Goal: Task Accomplishment & Management: Complete application form

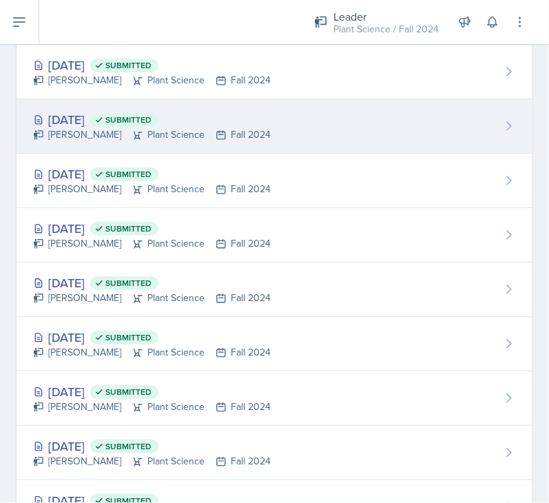
scroll to position [1783, 0]
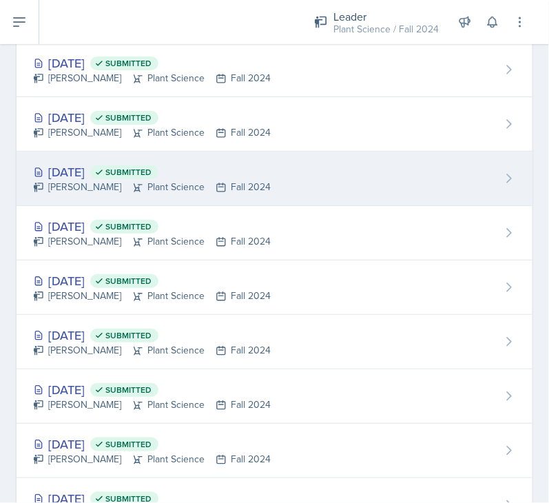
click at [274, 174] on div "Jan 21st, 2025 Submitted Kaitlyn Ballard Plant Science Fall 2024" at bounding box center [275, 178] width 516 height 54
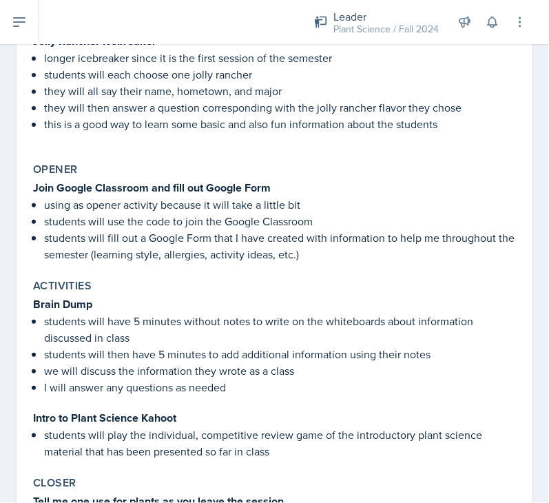
scroll to position [344, 0]
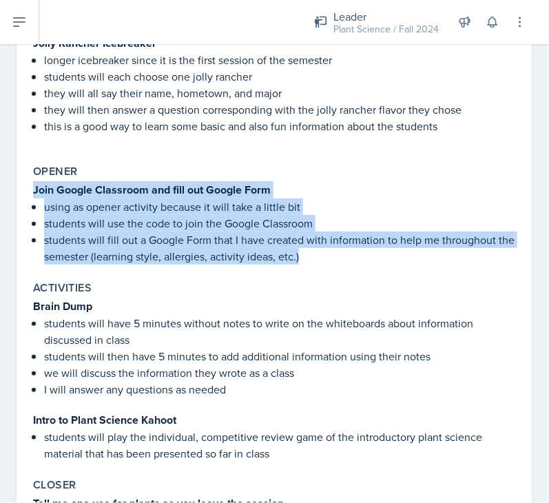
drag, startPoint x: 31, startPoint y: 185, endPoint x: 340, endPoint y: 262, distance: 318.6
click at [340, 213] on div "Opener Join Google Classroom and fill out Google Form using as opener activity …" at bounding box center [275, 214] width 494 height 111
copy div "Join Google Classroom and fill out Google Form using as opener activity because…"
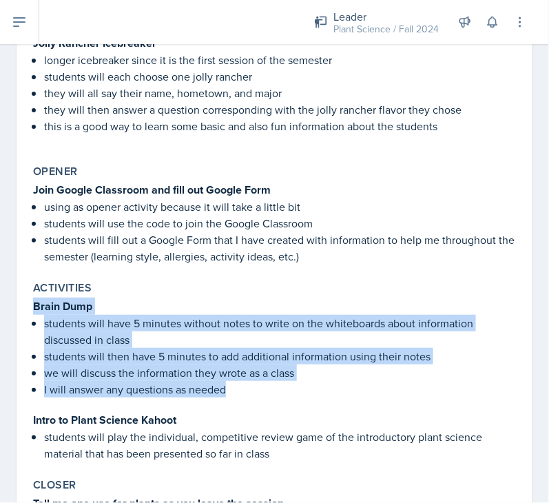
drag, startPoint x: 32, startPoint y: 302, endPoint x: 267, endPoint y: 395, distance: 252.5
click at [267, 213] on div "Brain Dump students will have 5 minutes without notes to write on the whiteboar…" at bounding box center [274, 379] width 483 height 164
copy div "Brain Dump students will have 5 minutes without notes to write on the whiteboar…"
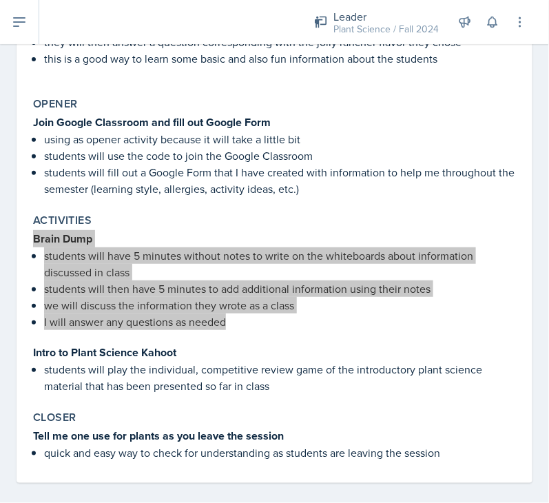
scroll to position [420, 0]
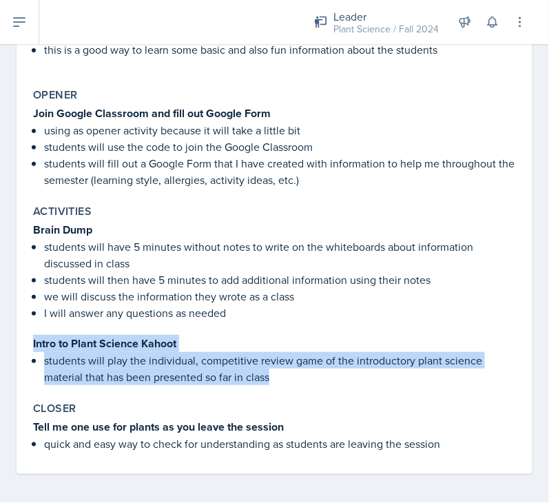
drag, startPoint x: 28, startPoint y: 339, endPoint x: 281, endPoint y: 385, distance: 257.6
click at [281, 213] on div "Activities Brain Dump students will have 5 minutes without notes to write on th…" at bounding box center [275, 294] width 494 height 191
copy div "Intro to Plant Science Kahoot students will play the individual, competitive re…"
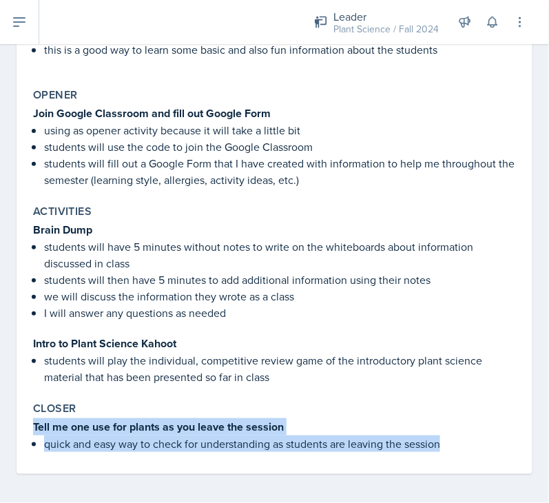
drag, startPoint x: 34, startPoint y: 423, endPoint x: 476, endPoint y: 444, distance: 442.5
click at [476, 213] on div "Tell me one use for plants as you leave the session quick and easy way to check…" at bounding box center [274, 435] width 483 height 34
copy div "Tell me one use for plants as you leave the session quick and easy way to check…"
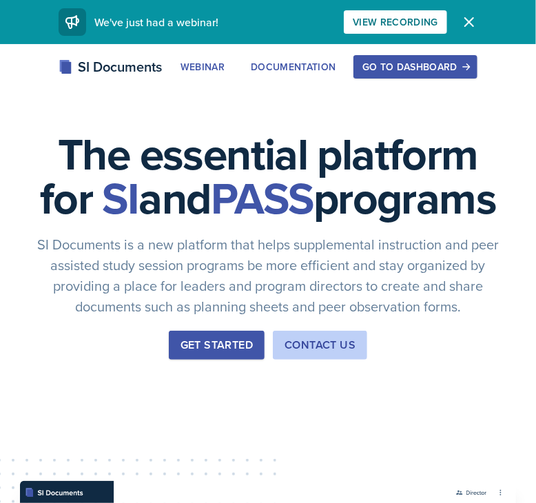
click at [443, 72] on div "Go to Dashboard" at bounding box center [415, 66] width 106 height 11
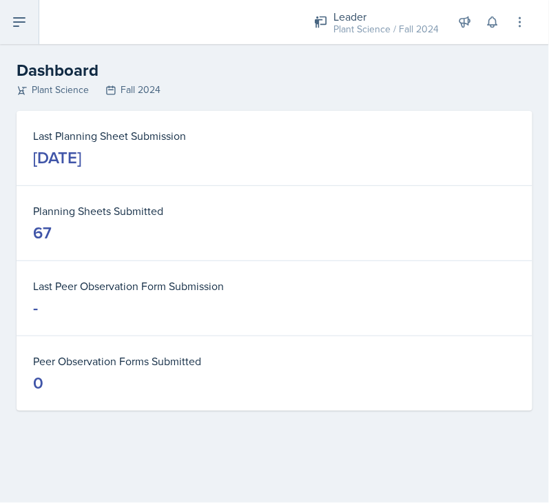
click at [19, 28] on icon at bounding box center [19, 22] width 17 height 17
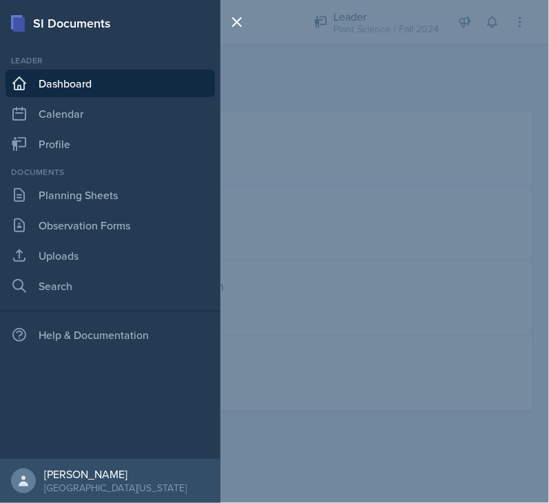
click at [43, 85] on link "Dashboard" at bounding box center [110, 84] width 209 height 28
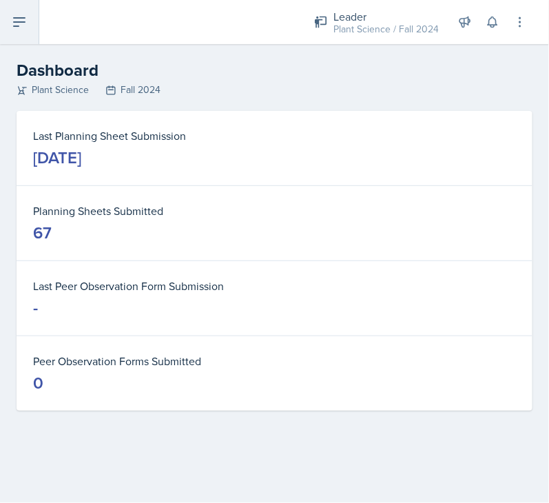
click at [14, 23] on icon at bounding box center [19, 22] width 17 height 17
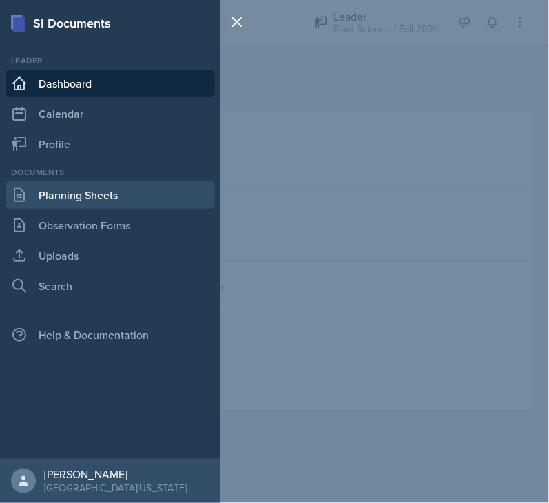
click at [40, 190] on link "Planning Sheets" at bounding box center [110, 195] width 209 height 28
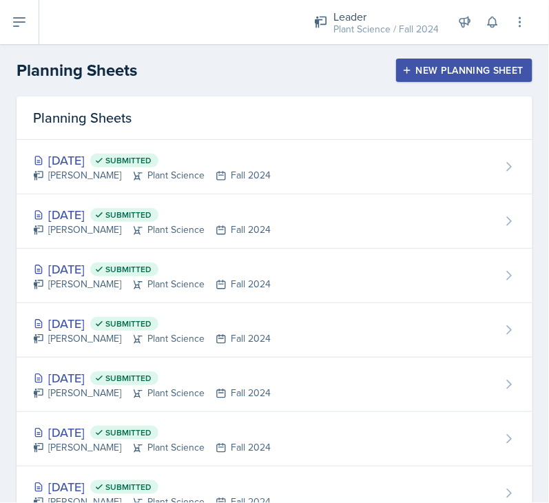
click at [439, 71] on div "New Planning Sheet" at bounding box center [464, 70] width 118 height 11
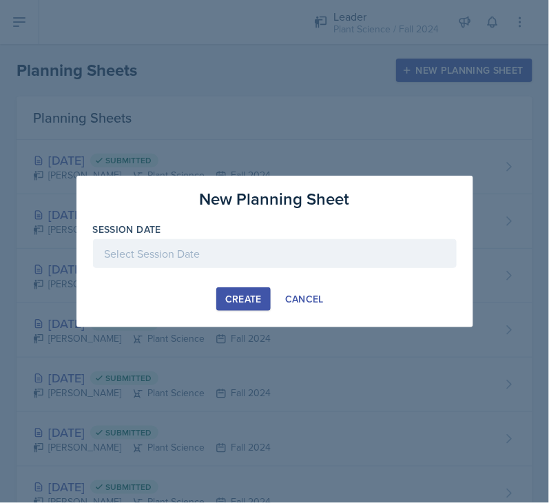
click at [234, 262] on div at bounding box center [275, 253] width 364 height 29
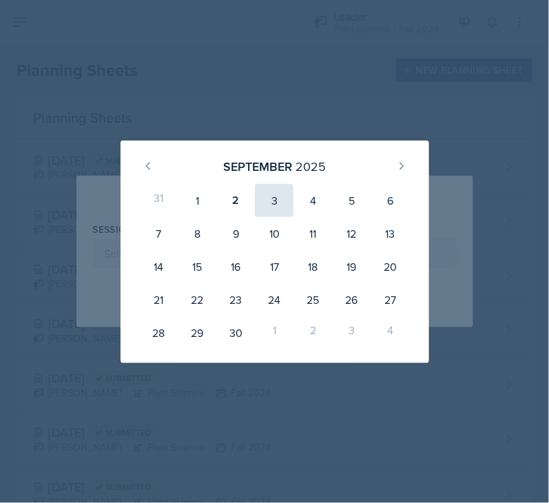
click at [272, 205] on div "3" at bounding box center [274, 200] width 39 height 33
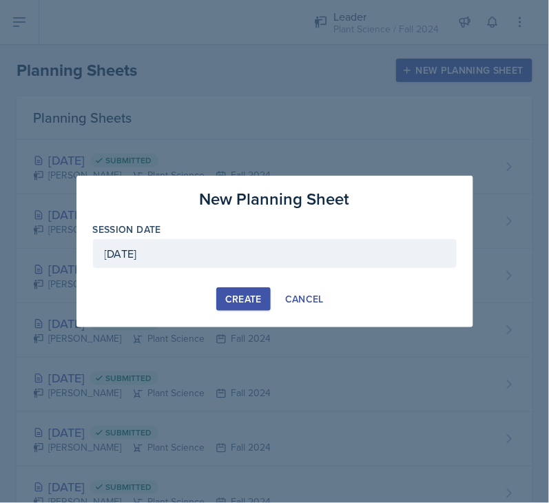
click at [231, 249] on div "[DATE]" at bounding box center [275, 253] width 364 height 29
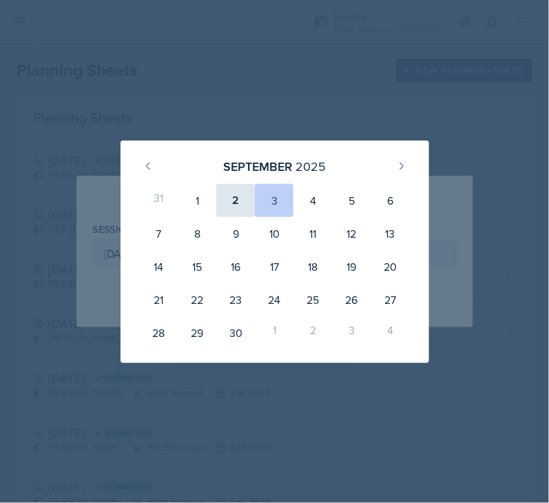
click at [235, 196] on div "2" at bounding box center [235, 200] width 39 height 33
type input "[DATE]"
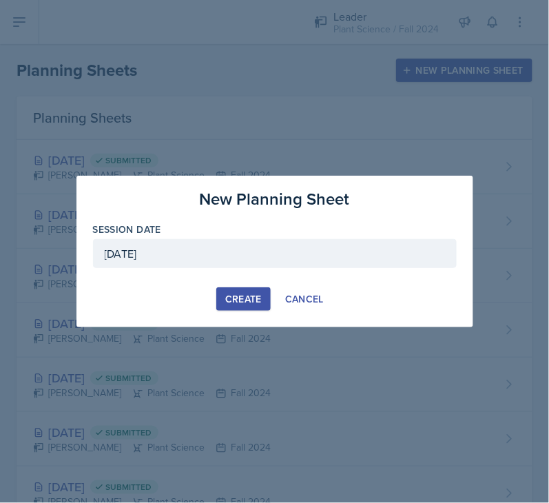
click at [241, 301] on div "Create" at bounding box center [243, 298] width 36 height 11
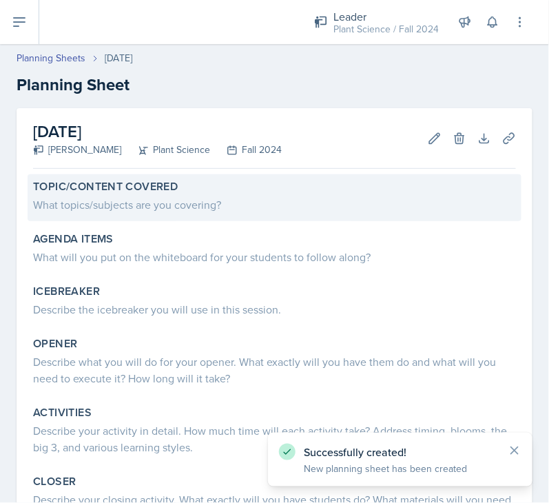
click at [127, 201] on div "What topics/subjects are you covering?" at bounding box center [274, 204] width 483 height 17
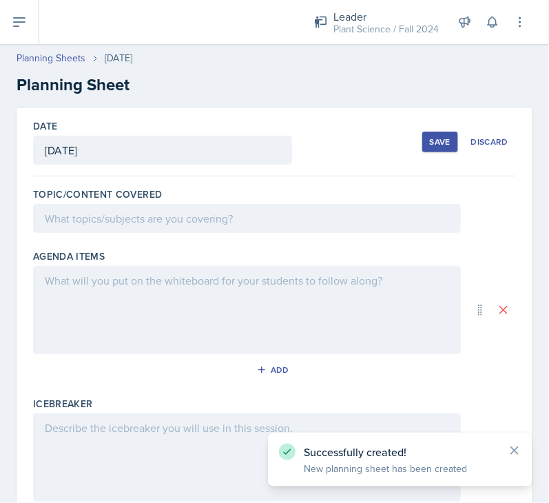
click at [140, 221] on div at bounding box center [247, 218] width 428 height 29
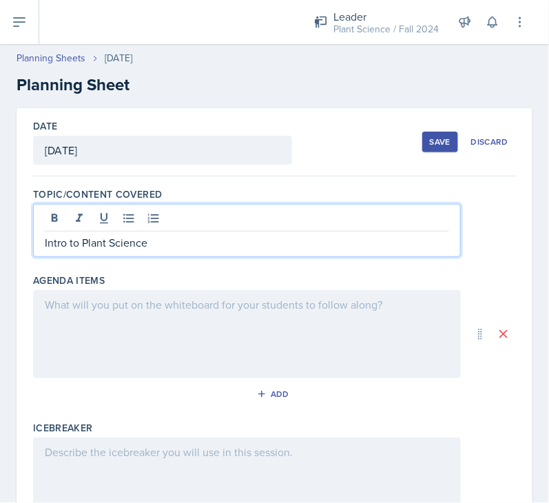
click at [151, 306] on div at bounding box center [247, 334] width 428 height 88
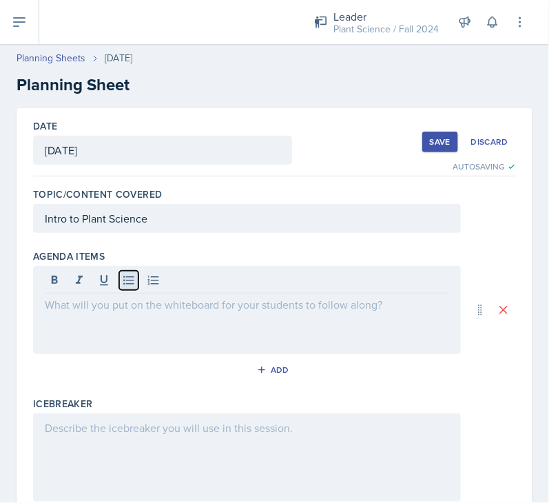
click at [127, 282] on icon at bounding box center [129, 280] width 14 height 14
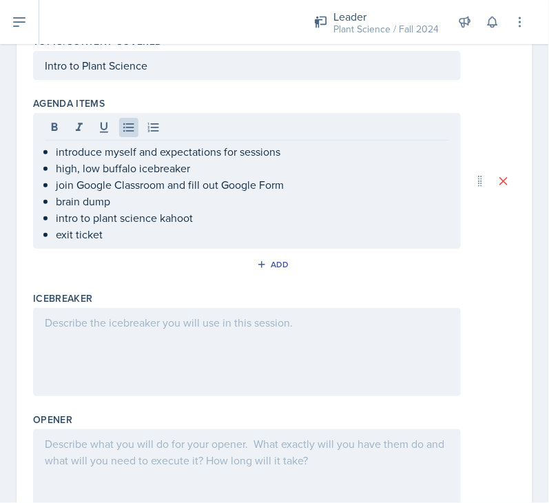
click at [144, 333] on div at bounding box center [247, 352] width 428 height 88
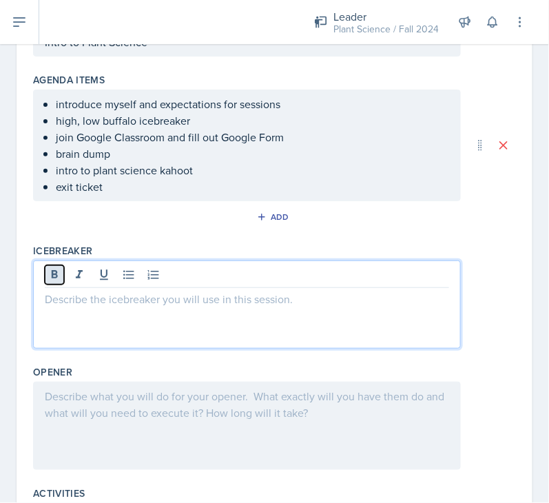
click at [54, 270] on icon at bounding box center [55, 275] width 14 height 14
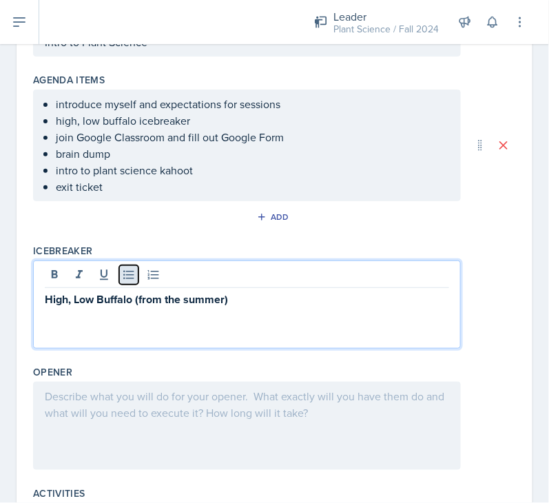
click at [129, 271] on icon at bounding box center [129, 275] width 14 height 14
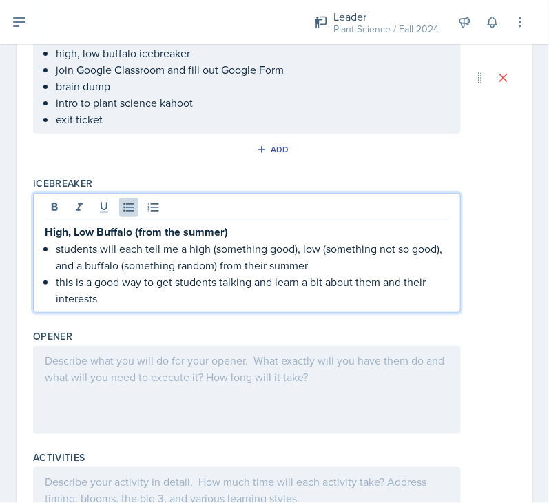
scroll to position [244, 0]
click at [315, 251] on p "students will each tell me a high (something good), low (something not so good)…" at bounding box center [252, 256] width 393 height 33
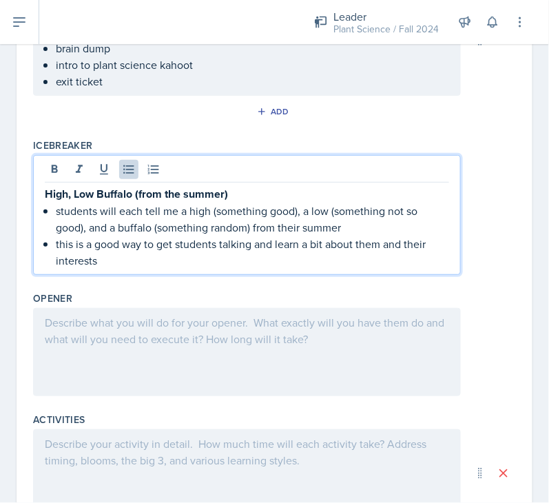
click at [161, 335] on div at bounding box center [247, 352] width 428 height 88
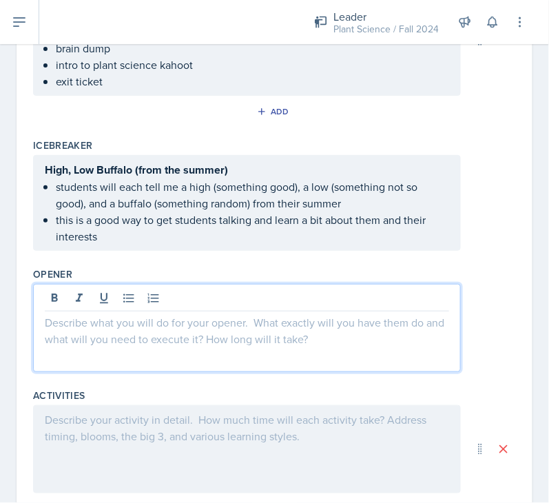
scroll to position [306, 0]
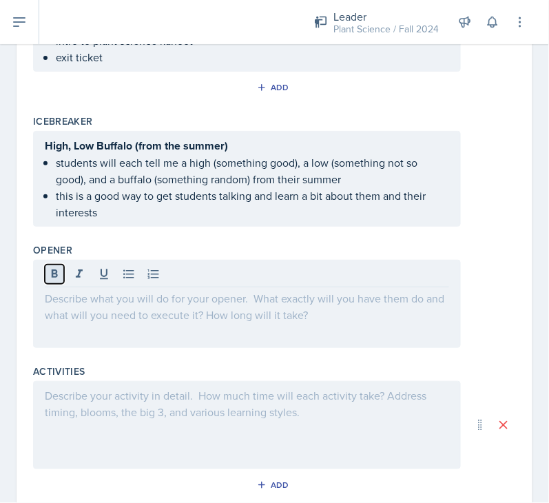
click at [52, 264] on button at bounding box center [54, 273] width 19 height 19
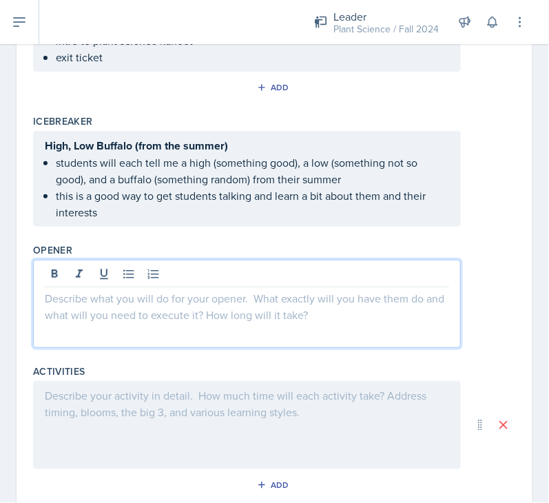
click at [65, 294] on p at bounding box center [247, 298] width 404 height 17
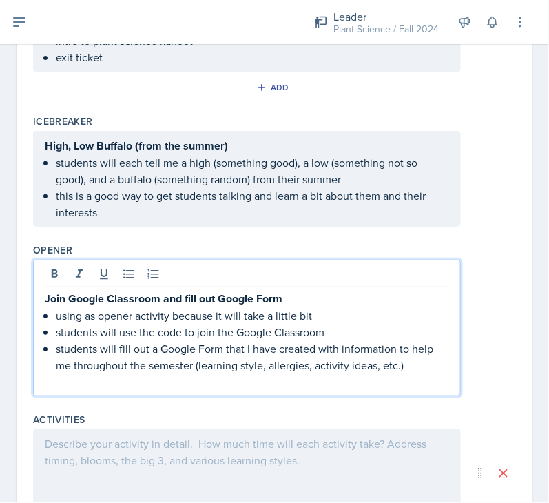
click at [103, 382] on p at bounding box center [247, 381] width 404 height 17
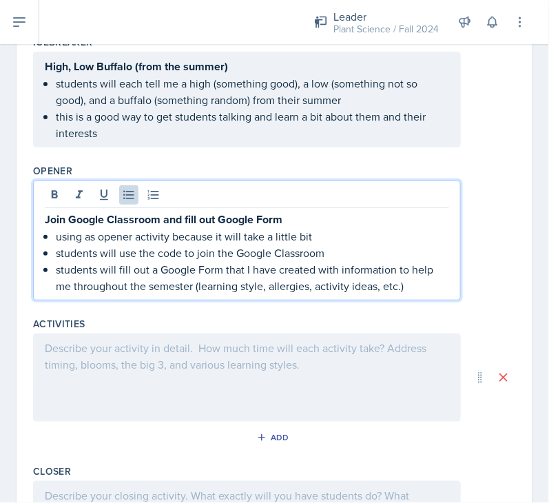
click at [140, 339] on p at bounding box center [247, 347] width 404 height 17
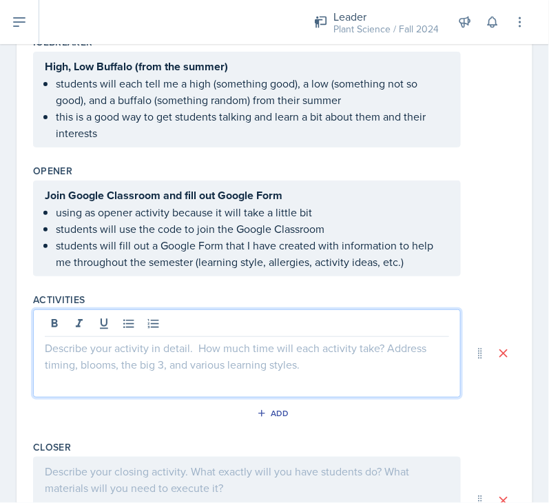
click at [54, 342] on p at bounding box center [247, 347] width 404 height 17
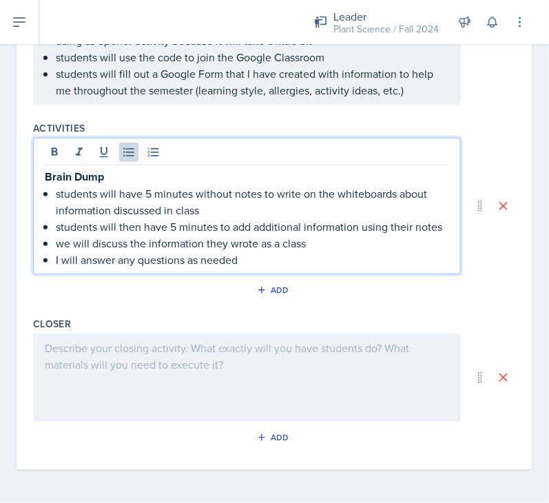
scroll to position [567, 0]
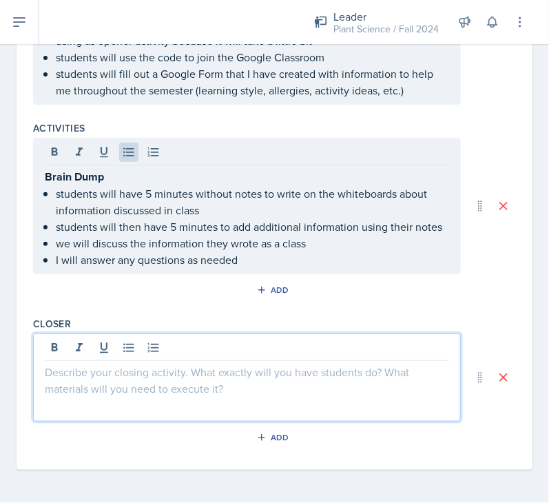
click at [154, 352] on div at bounding box center [247, 377] width 428 height 88
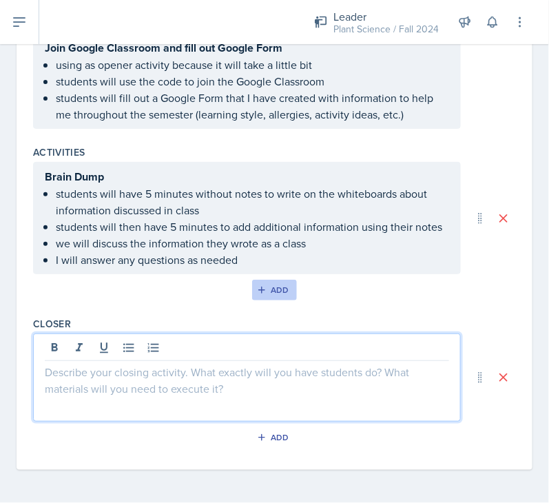
click at [264, 286] on div "Add" at bounding box center [275, 289] width 30 height 11
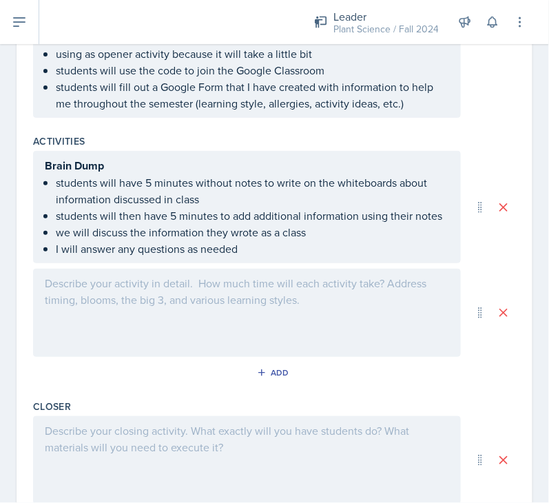
click at [61, 308] on div at bounding box center [247, 313] width 428 height 88
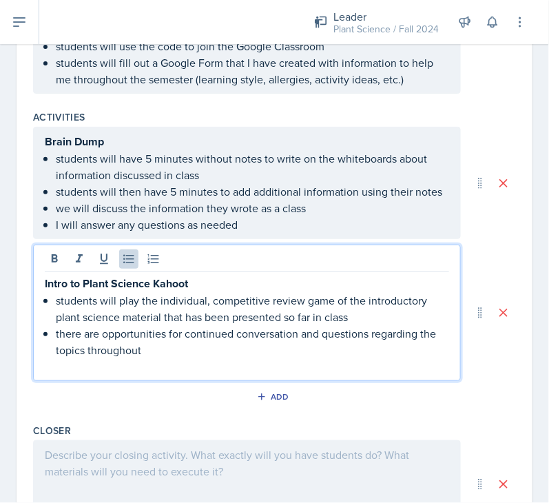
click at [72, 343] on p "there are opportunities for continued conversation and questions regarding the …" at bounding box center [252, 341] width 393 height 33
click at [156, 323] on p "students will play the individual, competitive review game of the introductory …" at bounding box center [252, 308] width 393 height 33
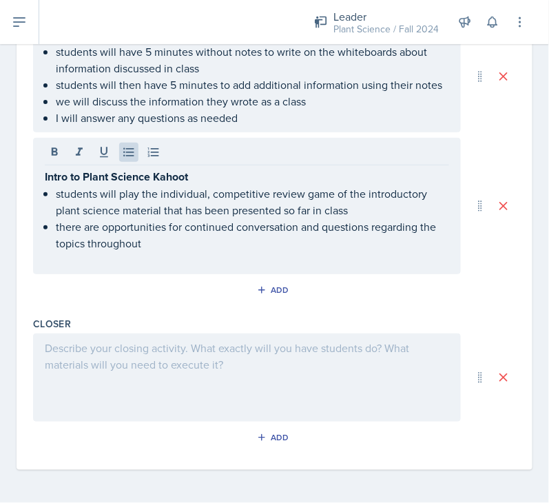
click at [90, 349] on div at bounding box center [247, 377] width 428 height 88
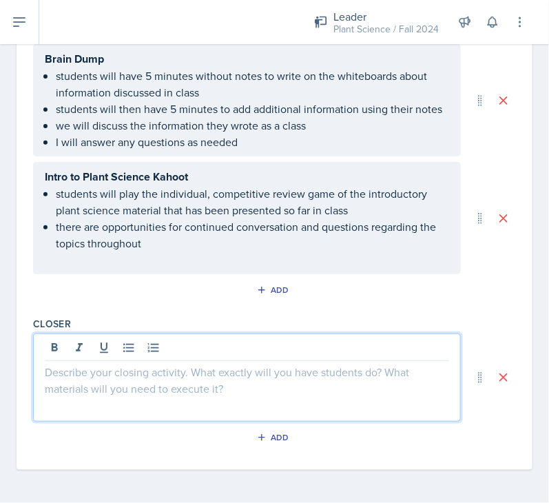
scroll to position [660, 0]
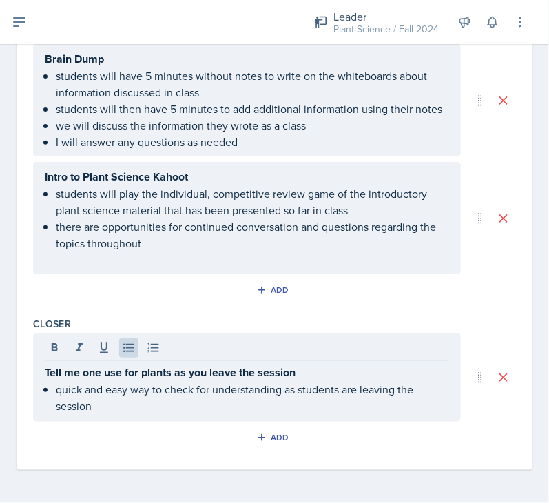
click at [207, 308] on div "Activities Brain Dump students will have 5 minutes without notes to write on th…" at bounding box center [274, 166] width 483 height 289
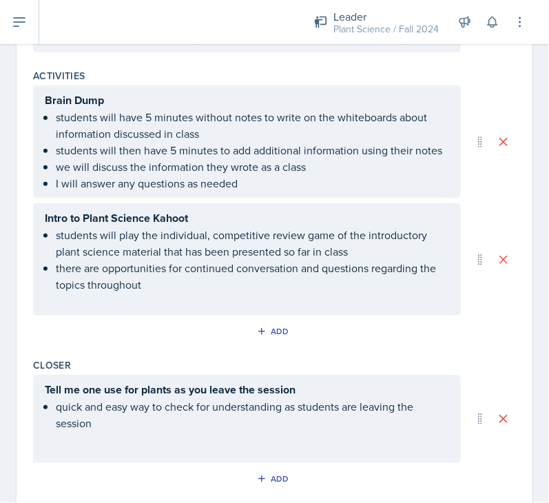
scroll to position [607, 0]
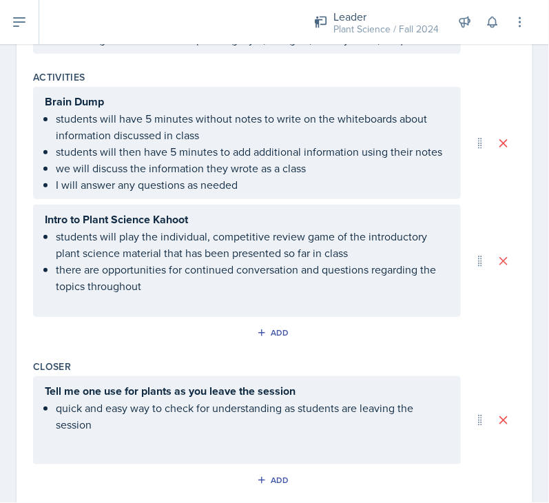
click at [54, 420] on div "Tell me one use for plants as you leave the session quick and easy way to check…" at bounding box center [247, 407] width 404 height 50
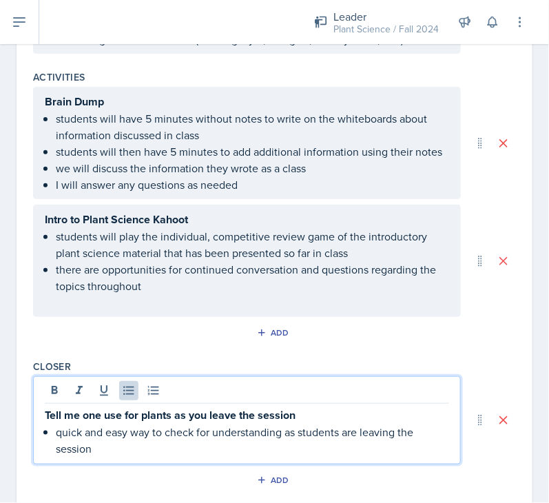
scroll to position [631, 0]
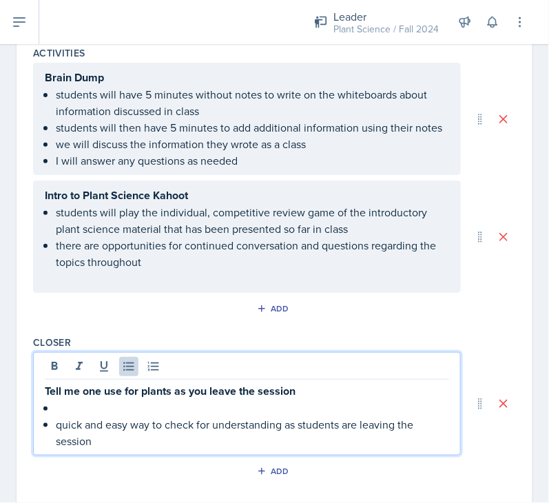
click at [54, 420] on div "Tell me one use for plants as you leave the session quick and easy way to check…" at bounding box center [247, 415] width 404 height 67
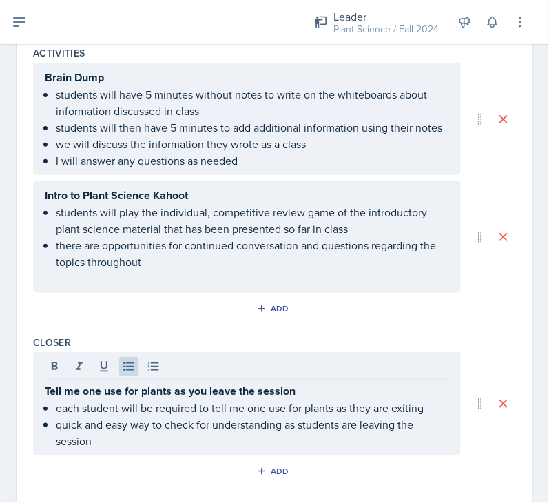
click at [465, 370] on div "Tell me one use for plants as you leave the session each student will be requir…" at bounding box center [274, 403] width 483 height 103
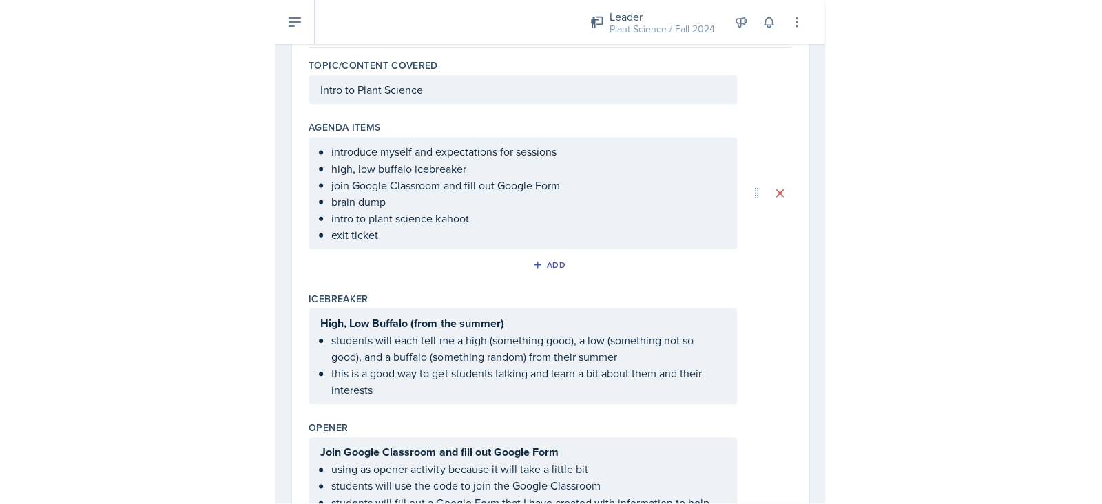
scroll to position [0, 0]
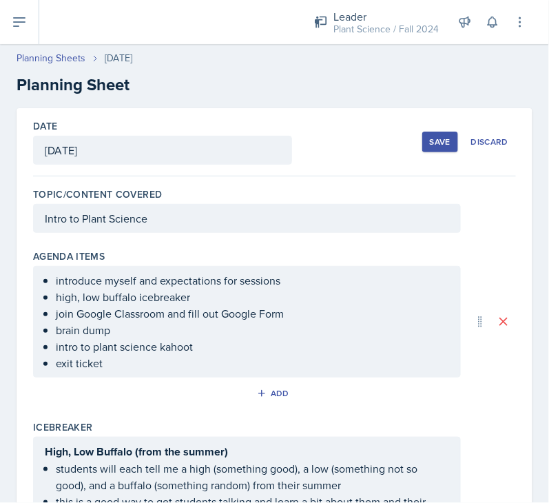
click at [430, 137] on div "Save" at bounding box center [440, 141] width 21 height 11
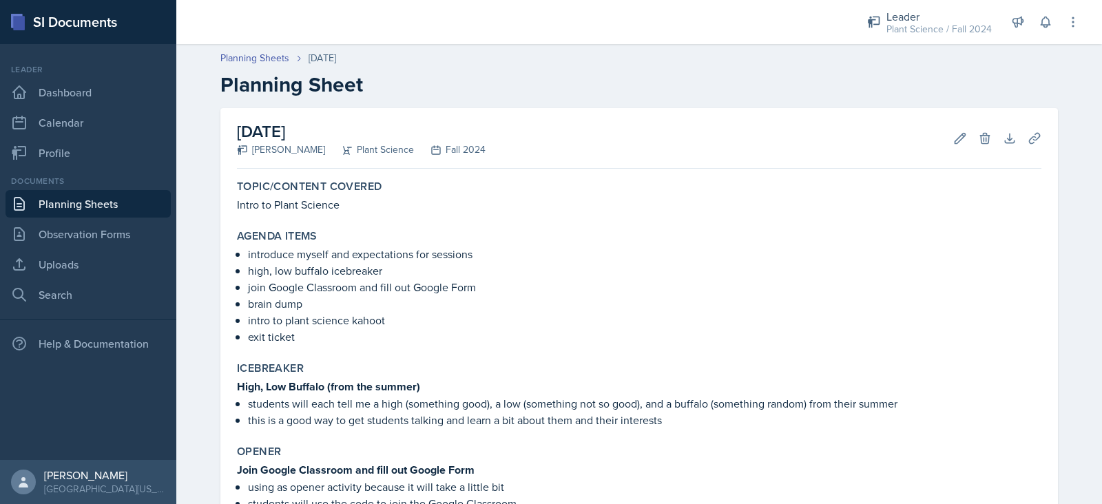
scroll to position [392, 0]
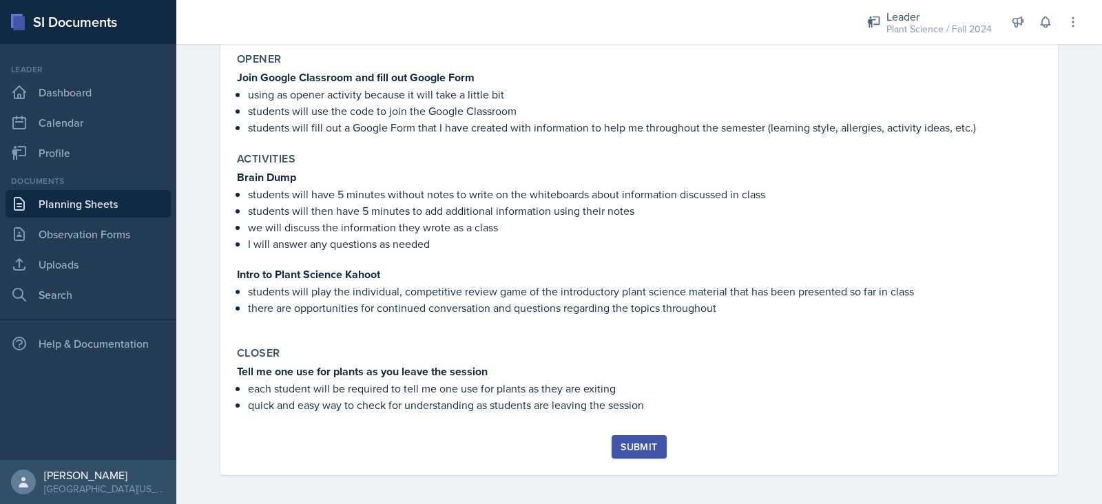
click at [548, 441] on div "Submit" at bounding box center [638, 446] width 36 height 11
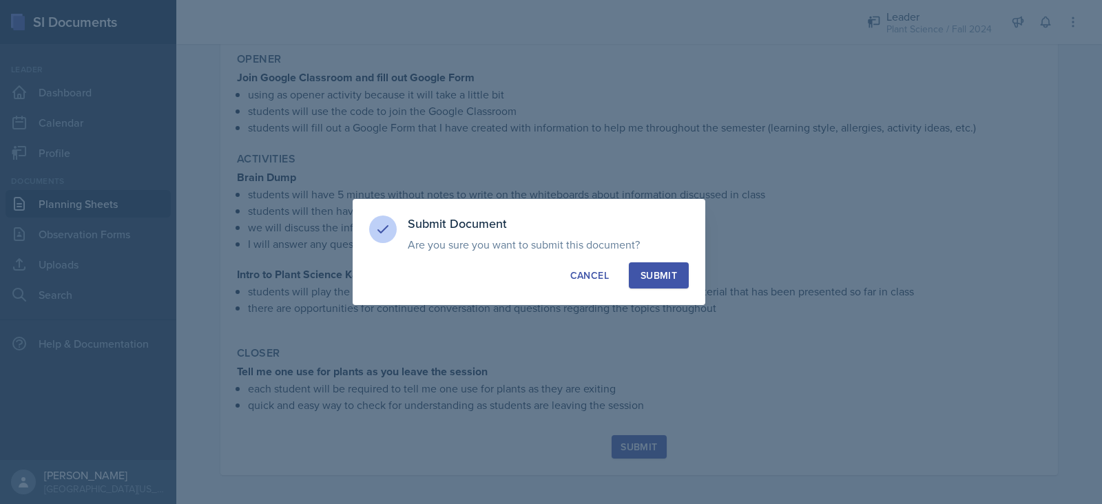
click at [548, 404] on div at bounding box center [551, 252] width 1102 height 504
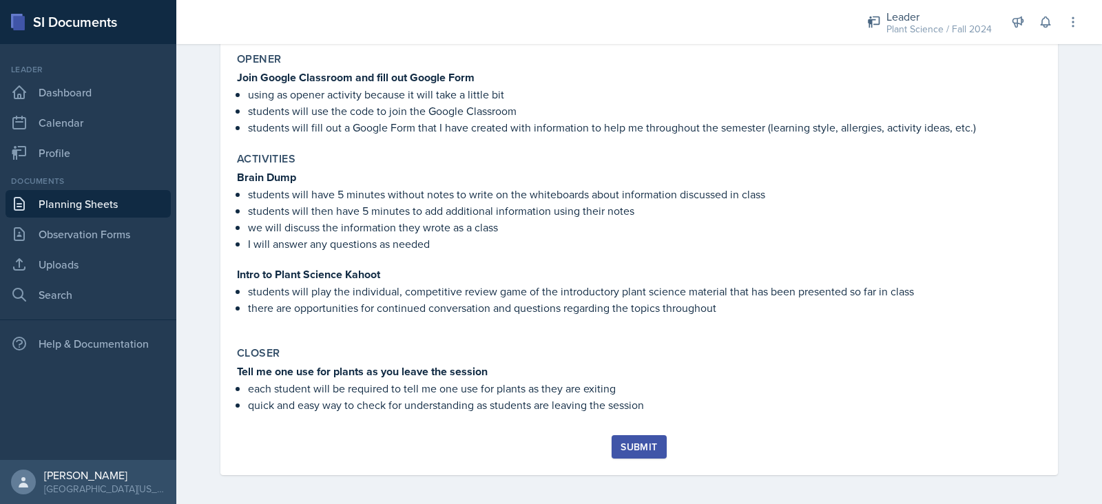
click at [548, 453] on button "Submit" at bounding box center [638, 446] width 54 height 23
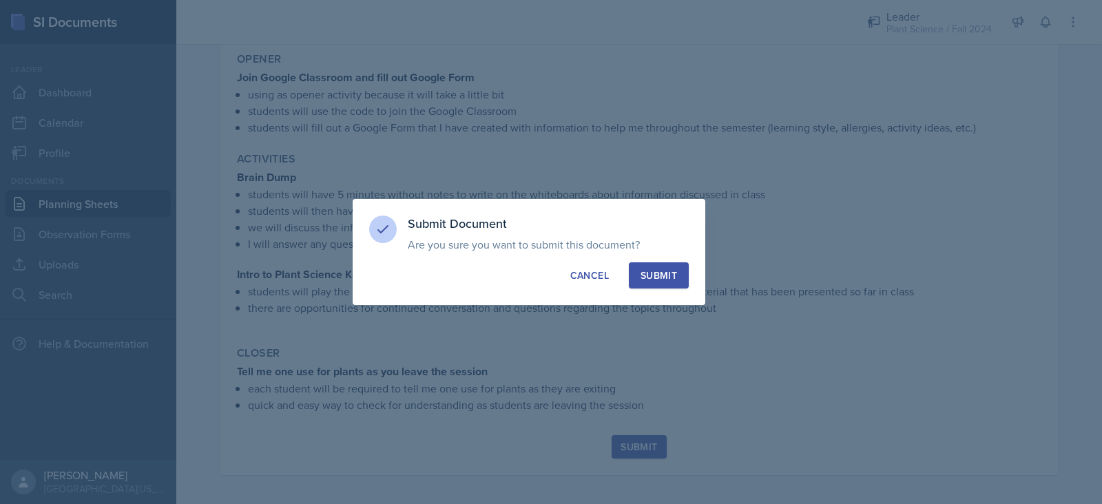
click at [548, 269] on div "Submit" at bounding box center [658, 276] width 36 height 14
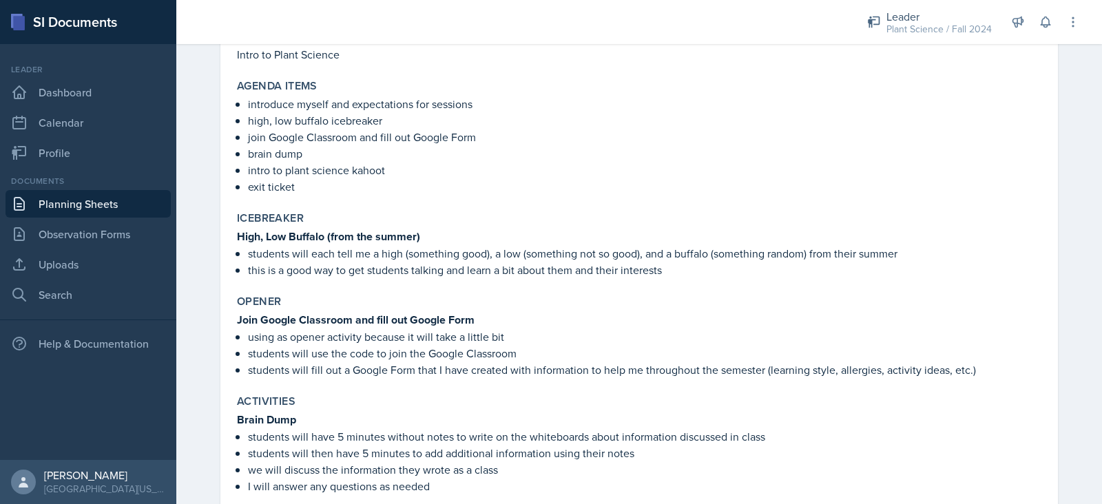
scroll to position [148, 0]
